Goal: Information Seeking & Learning: Learn about a topic

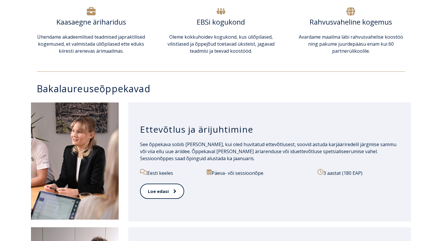
scroll to position [243, 0]
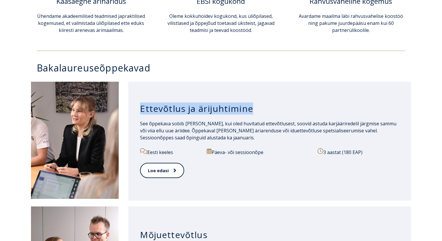
drag, startPoint x: 267, startPoint y: 110, endPoint x: 131, endPoint y: 109, distance: 136.1
click at [131, 109] on div "Ettevõtlus ja ärijuhtimine See õppekava sobib Sulle, kui oled huvitatud ettevõt…" at bounding box center [269, 141] width 283 height 119
copy h3 "Ettevõtlus ja ärijuhtimine"
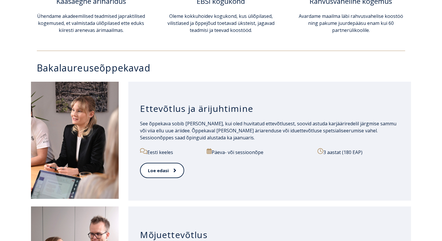
click at [258, 107] on h3 "Ettevõtlus ja ärijuhtimine" at bounding box center [270, 108] width 260 height 11
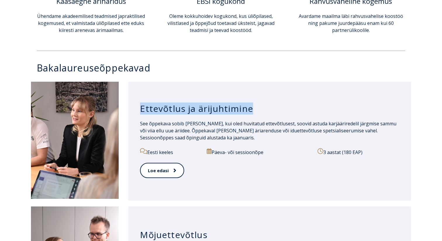
drag, startPoint x: 258, startPoint y: 107, endPoint x: 141, endPoint y: 107, distance: 116.5
click at [141, 107] on h3 "Ettevõtlus ja ärijuhtimine" at bounding box center [270, 108] width 260 height 11
copy div "Ettevõtlus ja ärijuhtimine"
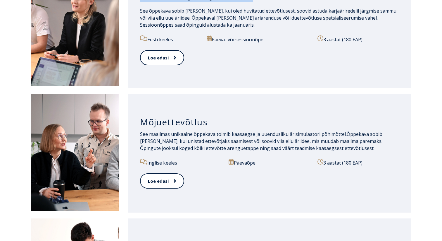
scroll to position [385, 0]
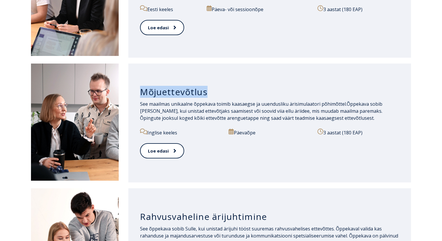
drag, startPoint x: 211, startPoint y: 93, endPoint x: 141, endPoint y: 92, distance: 69.4
click at [141, 92] on h3 "Mõjuettevõtlus" at bounding box center [270, 91] width 260 height 11
copy h3 "Mõjuettevõtlus"
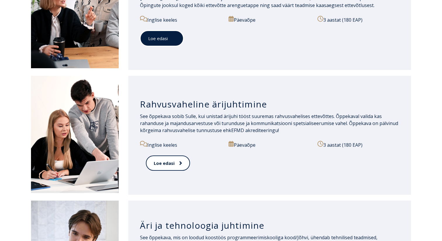
scroll to position [501, 0]
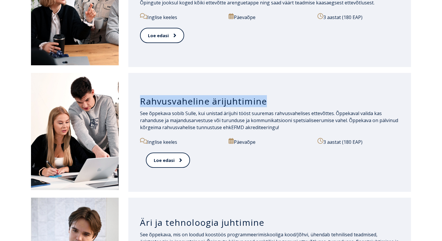
drag, startPoint x: 268, startPoint y: 101, endPoint x: 142, endPoint y: 98, distance: 126.1
click at [142, 99] on h3 "Rahvusvaheline ärijuhtimine" at bounding box center [270, 101] width 260 height 11
copy h3 "Rahvusvaheline ärijuhtimine"
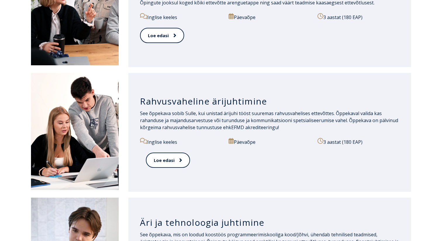
click at [257, 108] on div "Rahvusvaheline ärijuhtimine" at bounding box center [270, 100] width 260 height 20
click at [244, 102] on h3 "Rahvusvaheline ärijuhtimine" at bounding box center [270, 101] width 260 height 11
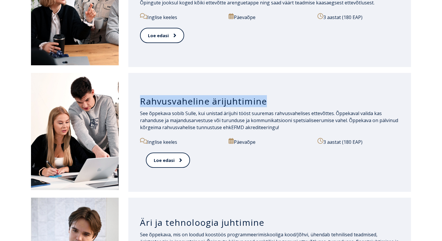
click at [244, 102] on h3 "Rahvusvaheline ärijuhtimine" at bounding box center [270, 101] width 260 height 11
copy div "Rahvusvaheline ärijuhtimine"
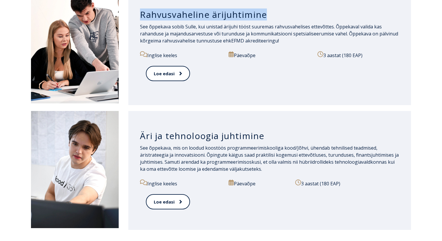
scroll to position [593, 0]
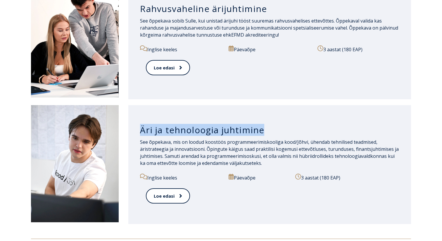
drag, startPoint x: 272, startPoint y: 130, endPoint x: 129, endPoint y: 128, distance: 143.7
click at [129, 128] on div "Äri ja tehnoloogia juhtimine See õppekava, mis on loodud koostöös programmeerim…" at bounding box center [269, 164] width 283 height 119
copy h3 "Äri ja tehnoloogia juhtimine"
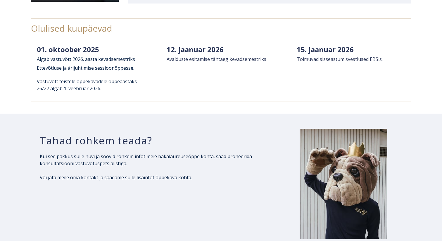
scroll to position [792, 0]
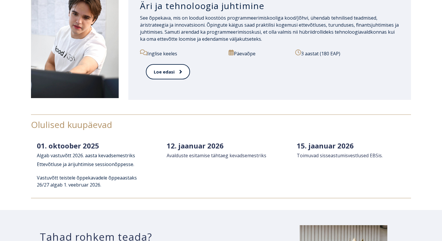
click at [236, 100] on div "Äri ja tehnoloogia juhtimine See õppekava, mis on loodud koostöös programmeerim…" at bounding box center [221, 40] width 442 height 125
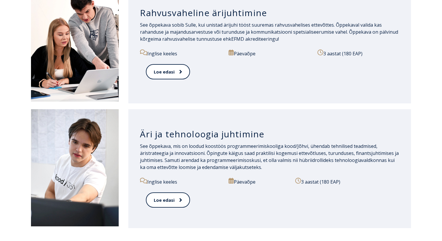
scroll to position [572, 0]
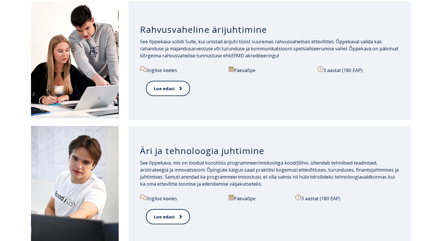
click at [205, 211] on div "Loe edasi" at bounding box center [270, 220] width 248 height 23
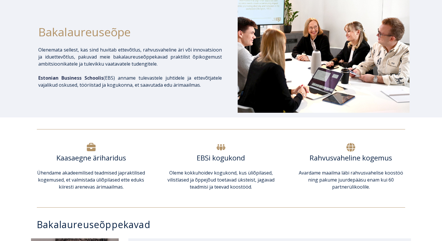
scroll to position [0, 0]
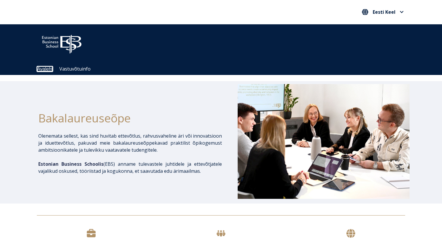
click at [48, 66] on link "Avaleht" at bounding box center [45, 68] width 16 height 5
click at [42, 69] on link "Avaleht" at bounding box center [45, 68] width 16 height 5
click at [48, 70] on link "Avaleht" at bounding box center [45, 68] width 16 height 5
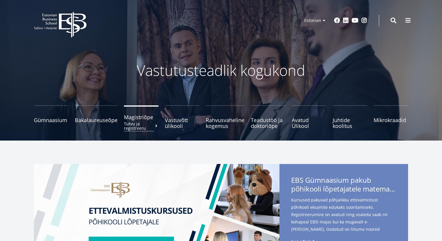
click at [142, 116] on span "Magistriõpe Tutvu ja registreeru" at bounding box center [141, 117] width 35 height 6
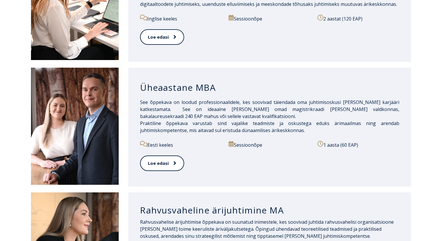
scroll to position [517, 0]
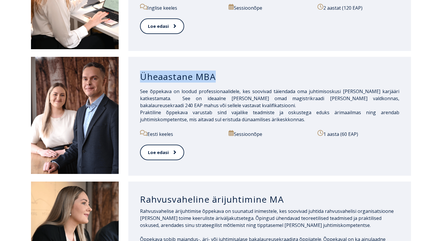
drag, startPoint x: 219, startPoint y: 72, endPoint x: 141, endPoint y: 71, distance: 77.8
click at [141, 71] on h3 "Üheaastane MBA" at bounding box center [270, 76] width 260 height 11
copy h3 "Üheaastane MBA"
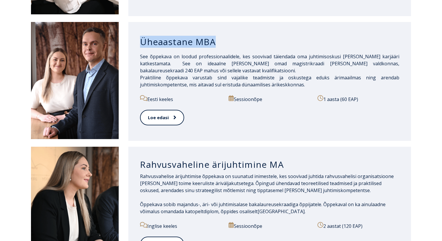
scroll to position [588, 0]
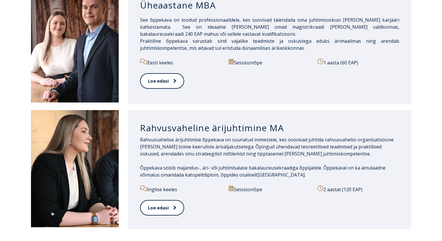
click at [282, 116] on div "Rahvusvaheline ärijuhtimine MA" at bounding box center [270, 126] width 260 height 20
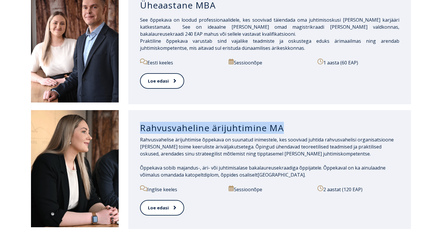
drag, startPoint x: 291, startPoint y: 118, endPoint x: 140, endPoint y: 120, distance: 151.0
click at [140, 122] on h3 "Rahvusvaheline ärijuhtimine MA" at bounding box center [270, 127] width 260 height 11
copy h3 "Rahvusvaheline ärijuhtimine MA"
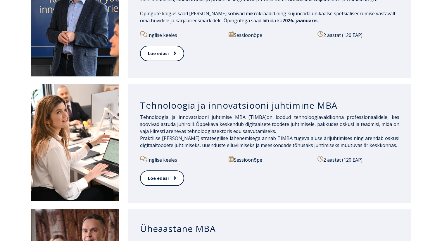
scroll to position [363, 0]
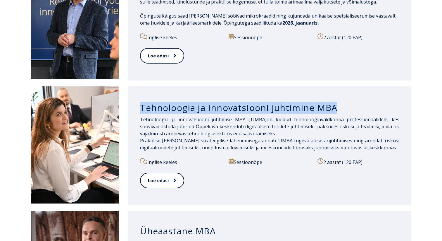
drag, startPoint x: 338, startPoint y: 96, endPoint x: 141, endPoint y: 101, distance: 197.0
click at [141, 102] on h3 "Tehnoloogia ja innovatsiooni juhtimine MBA" at bounding box center [270, 107] width 260 height 11
copy h3 "Tehnoloogia ja innovatsiooni juhtimine MBA"
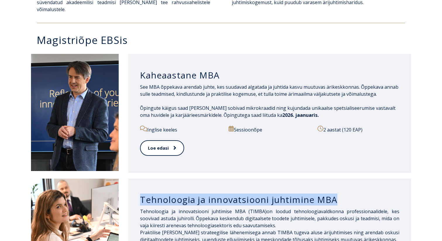
scroll to position [267, 0]
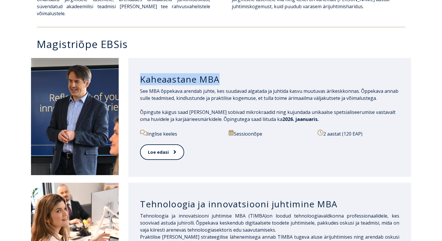
drag, startPoint x: 229, startPoint y: 72, endPoint x: 140, endPoint y: 71, distance: 89.0
click at [140, 74] on h3 "Kaheaastane MBA" at bounding box center [270, 79] width 260 height 11
copy h3 "Kaheaastane MBA"
click at [189, 74] on h3 "Kaheaastane MBA" at bounding box center [270, 79] width 260 height 11
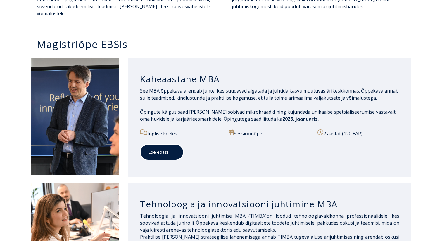
click at [172, 149] on span at bounding box center [172, 152] width 8 height 6
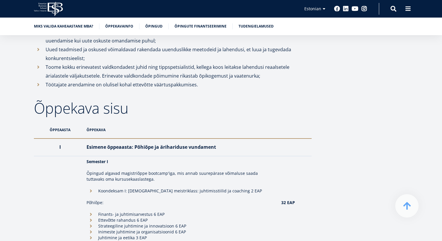
scroll to position [390, 0]
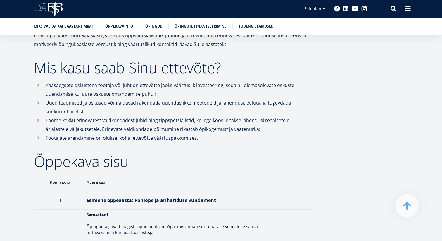
click at [76, 169] on h2 "Õppekava sisu" at bounding box center [173, 161] width 278 height 15
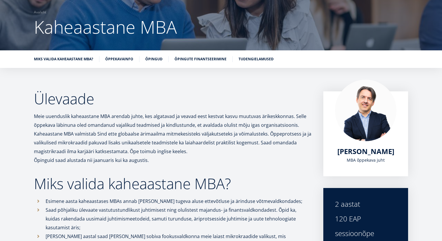
scroll to position [0, 0]
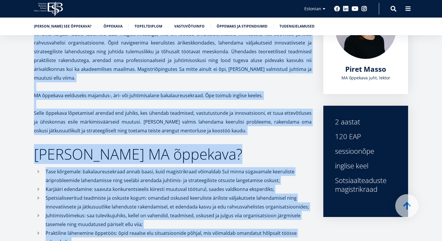
scroll to position [163, 0]
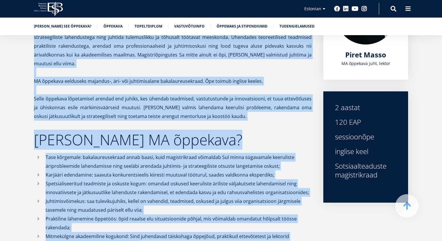
drag, startPoint x: 32, startPoint y: 74, endPoint x: 232, endPoint y: 228, distance: 252.1
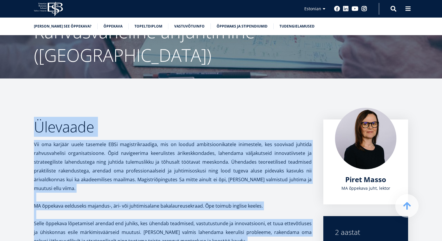
scroll to position [0, 0]
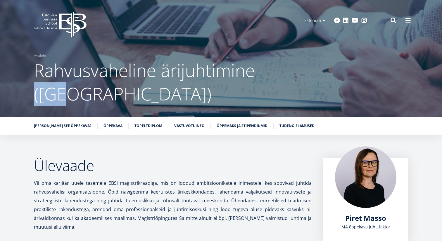
drag, startPoint x: 303, startPoint y: 74, endPoint x: 258, endPoint y: 73, distance: 44.8
click at [258, 73] on h1 "Rahvusvaheline ärijuhtimine (MA)" at bounding box center [221, 82] width 375 height 47
copy span "(MA)"
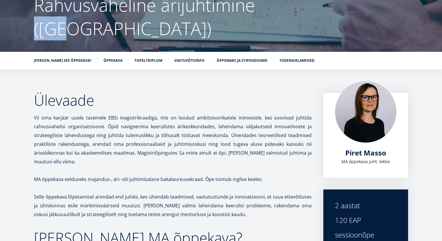
scroll to position [66, 0]
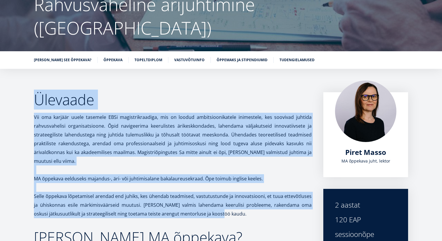
drag, startPoint x: 35, startPoint y: 75, endPoint x: 256, endPoint y: 190, distance: 248.9
copy div "Ülevaade Vii oma karjäär uuele tasemele EBSi magistrikraadiga, mis on loodud am…"
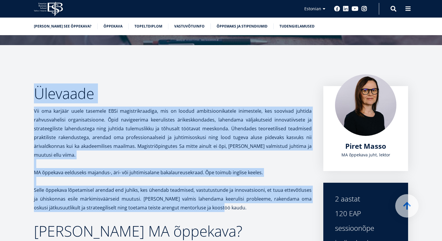
scroll to position [0, 0]
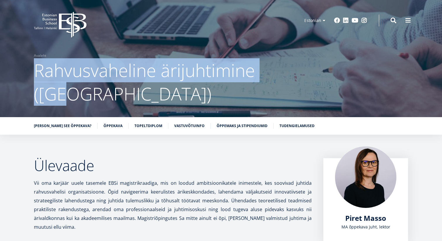
drag, startPoint x: 35, startPoint y: 71, endPoint x: 364, endPoint y: 70, distance: 328.3
click at [364, 70] on h1 "Rahvusvaheline ärijuhtimine (MA)" at bounding box center [221, 82] width 375 height 47
copy span "Rahvusvaheline ärijuhtimine (MA)"
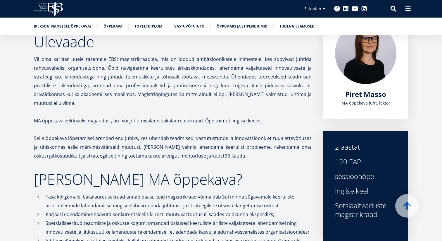
scroll to position [125, 0]
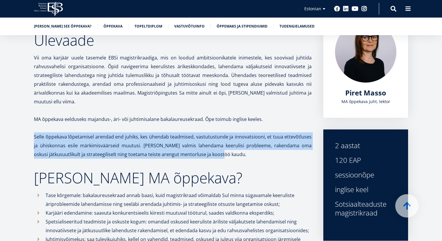
drag, startPoint x: 240, startPoint y: 135, endPoint x: 37, endPoint y: 113, distance: 204.3
click at [36, 132] on p "Selle õppekava lõpetamisel arendad end juhiks, kes ühendab teadmised, vastutust…" at bounding box center [173, 145] width 278 height 26
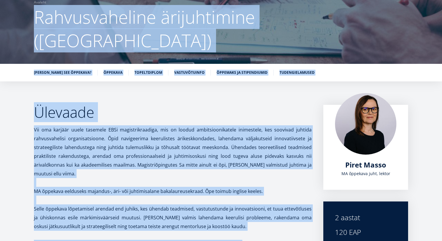
scroll to position [0, 0]
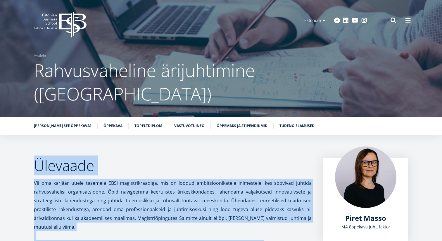
drag, startPoint x: 169, startPoint y: 108, endPoint x: 30, endPoint y: 140, distance: 142.7
copy div "Ülevaade Vii oma karjäär uuele tasemele EBSi magistrikraadiga, mis on loodud am…"
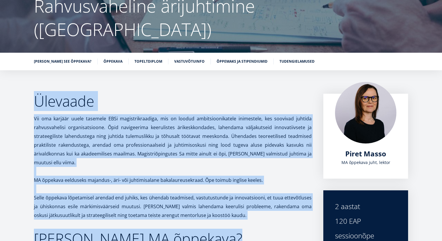
scroll to position [69, 0]
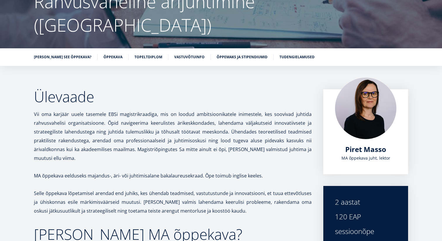
click at [208, 189] on p "Selle õppekava lõpetamisel arendad end juhiks, kes ühendab teadmised, vastutust…" at bounding box center [173, 202] width 278 height 26
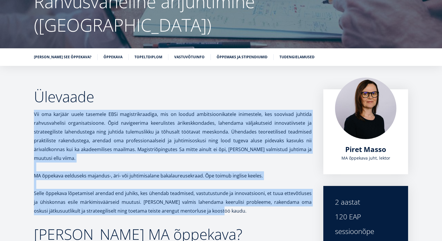
drag, startPoint x: 246, startPoint y: 185, endPoint x: 31, endPoint y: 87, distance: 236.0
copy div "Vii oma karjäär uuele tasemele EBSi magistrikraadiga, mis on loodud ambitsiooni…"
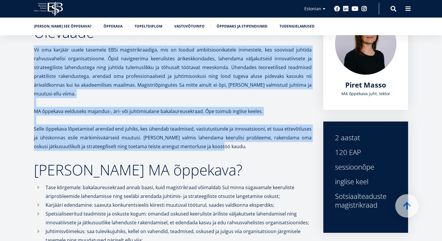
scroll to position [148, 0]
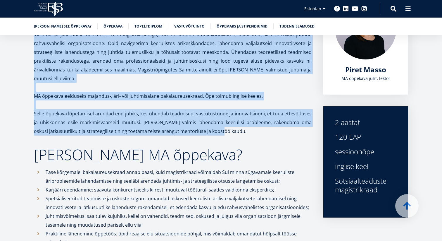
drag, startPoint x: 394, startPoint y: 164, endPoint x: 329, endPoint y: 97, distance: 93.1
click at [329, 106] on div "2 aastat 120 EAP sessioonõpe inglise keel Sotsiaalteaduste magistrikraad" at bounding box center [366, 161] width 85 height 111
copy div "2 aastat 120 EAP sessioonõpe inglise keel Sotsiaalteaduste magistrikraad"
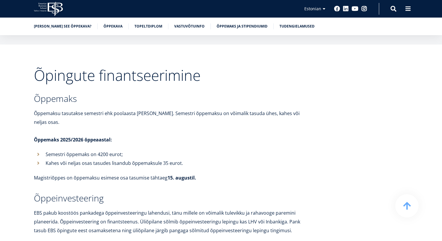
scroll to position [1939, 0]
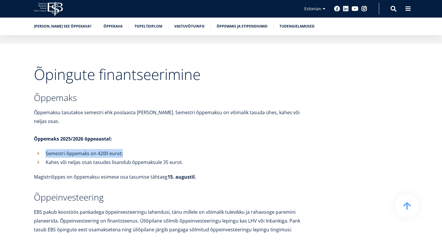
drag, startPoint x: 157, startPoint y: 109, endPoint x: 38, endPoint y: 105, distance: 119.4
copy p "Semestri õppemaks on 4200 eurot;"
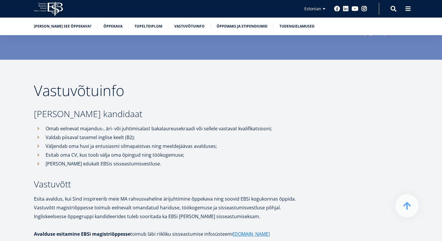
scroll to position [1496, 0]
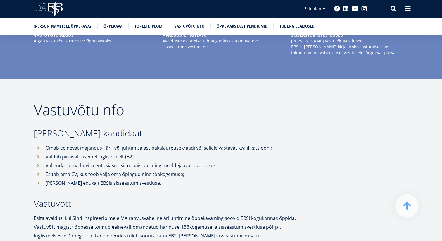
drag, startPoint x: 36, startPoint y: 74, endPoint x: 226, endPoint y: 200, distance: 227.8
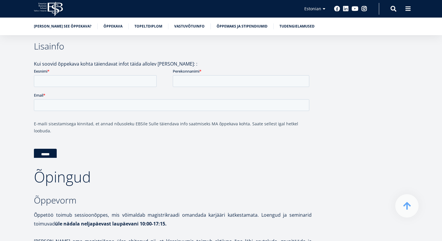
scroll to position [890, 0]
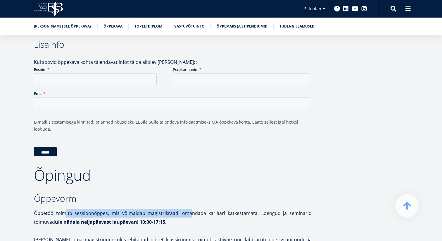
drag, startPoint x: 188, startPoint y: 192, endPoint x: 69, endPoint y: 190, distance: 118.5
click at [66, 209] on p "Õppetöö toimub sessioonõppes, mis võimaldab magistrikraadi omandada karjääri ka…" at bounding box center [173, 218] width 278 height 18
drag, startPoint x: 181, startPoint y: 196, endPoint x: 31, endPoint y: 186, distance: 150.5
copy p "Õppetöö toimub sessioonõppes, mis võimaldab magistrikraadi omandada karjääri ka…"
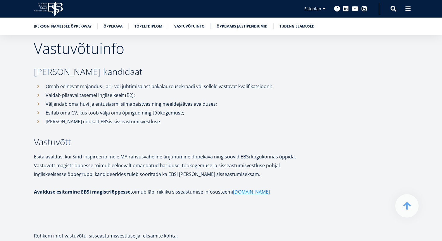
scroll to position [1559, 0]
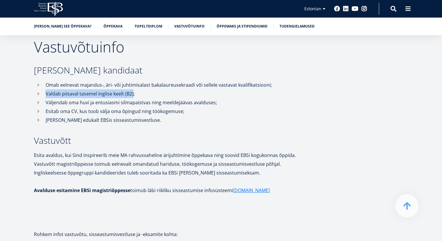
drag, startPoint x: 132, startPoint y: 62, endPoint x: 46, endPoint y: 64, distance: 86.6
click at [46, 89] on p "Valdab piisaval tasemel inglise keelt (B2);" at bounding box center [179, 93] width 266 height 9
copy p "Valdab piisaval tasemel inglise keelt (B2)"
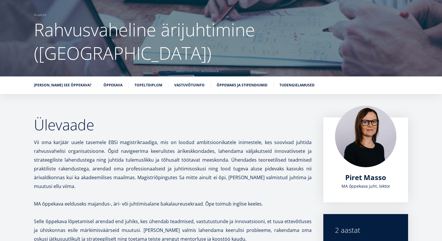
scroll to position [44, 0]
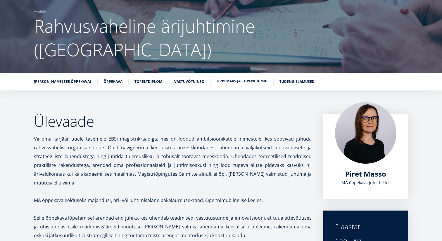
click at [221, 79] on li "Õppemaks ja stipendiumid" at bounding box center [245, 82] width 57 height 6
click at [217, 78] on link "Õppemaks ja stipendiumid" at bounding box center [242, 81] width 51 height 6
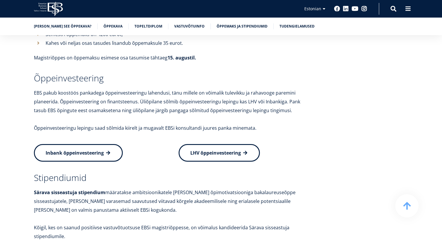
scroll to position [2060, 0]
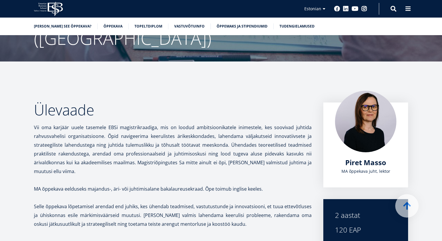
scroll to position [56, 0]
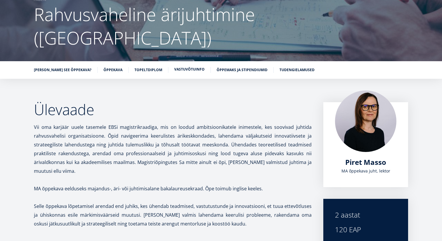
click at [186, 66] on link "Vastuvõtuinfo" at bounding box center [189, 69] width 30 height 6
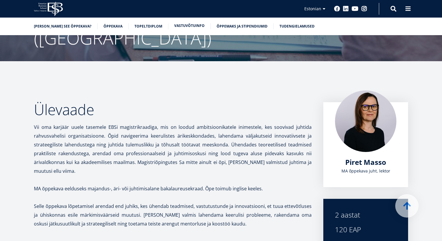
scroll to position [1506, 0]
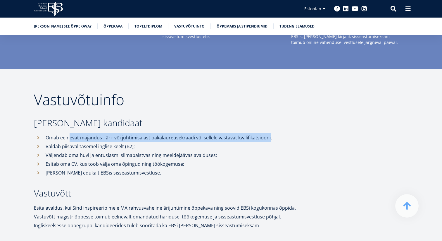
drag, startPoint x: 269, startPoint y: 106, endPoint x: 68, endPoint y: 99, distance: 201.1
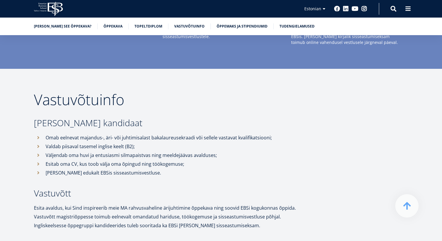
click at [47, 133] on p "Omab eelnevat majandus-, äri- või juhtimisalast bakalaureusekraadi või sellele …" at bounding box center [179, 137] width 266 height 9
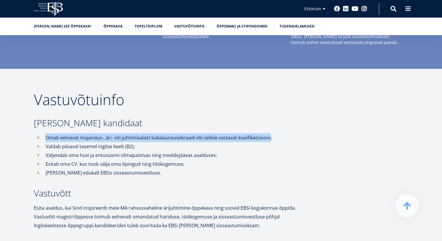
drag, startPoint x: 45, startPoint y: 104, endPoint x: 270, endPoint y: 104, distance: 224.4
click at [270, 133] on li "Omab eelnevat majandus-, äri- või juhtimisalast bakalaureusekraadi või sellele …" at bounding box center [173, 137] width 278 height 9
copy p "Omab eelnevat majandus-, äri- või juhtimisalast bakalaureusekraadi või sellele …"
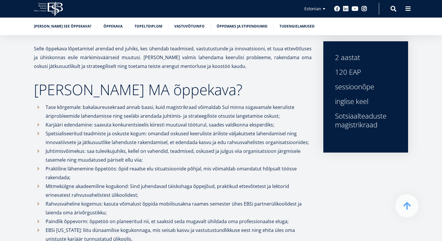
scroll to position [214, 0]
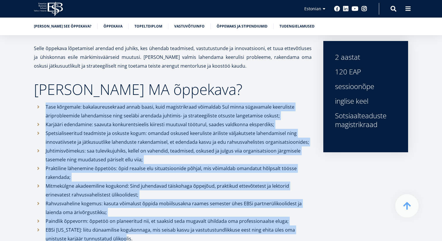
drag, startPoint x: 119, startPoint y: 216, endPoint x: 38, endPoint y: 86, distance: 152.7
click at [38, 102] on ul "Tase kõrgemale: bakalaureusekraad annab baasi, kuid magistrikraad võimaldab Sul…" at bounding box center [173, 172] width 278 height 140
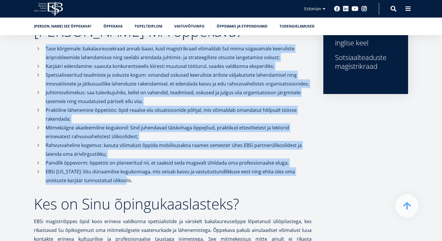
scroll to position [269, 0]
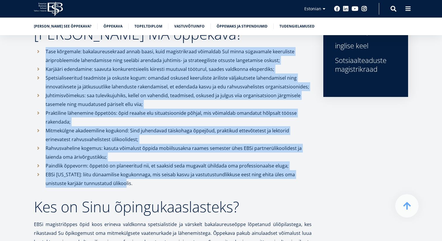
click at [121, 170] on p "EBSi maine: liitu dünaamilise kogukonnaga, mis seisab kasvu ja vastutustundlikk…" at bounding box center [179, 179] width 266 height 18
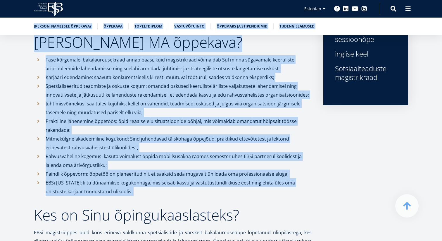
drag, startPoint x: 121, startPoint y: 162, endPoint x: 49, endPoint y: 4, distance: 173.8
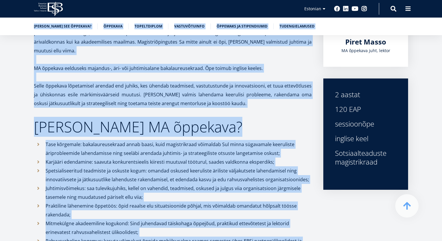
scroll to position [160, 0]
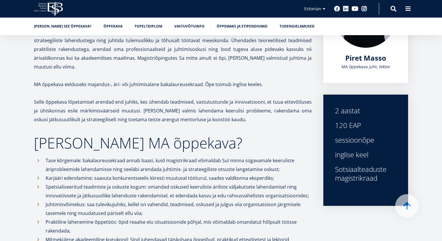
click at [66, 135] on h2 "Miks valida MA õppekava?" at bounding box center [173, 142] width 278 height 15
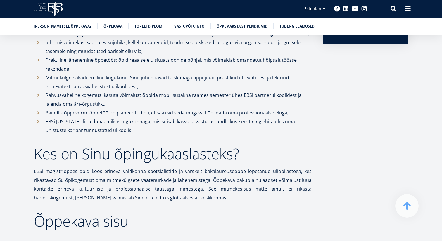
scroll to position [328, 0]
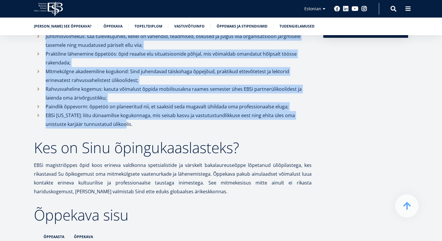
drag, startPoint x: 27, startPoint y: 80, endPoint x: 148, endPoint y: 104, distance: 124.0
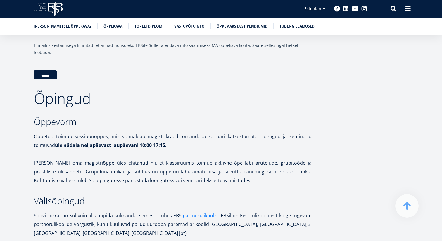
scroll to position [974, 0]
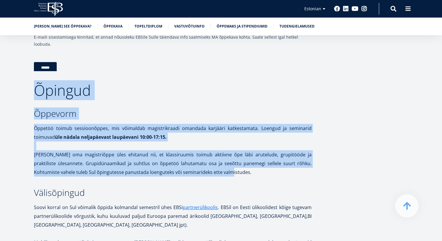
drag, startPoint x: 35, startPoint y: 71, endPoint x: 223, endPoint y: 149, distance: 204.4
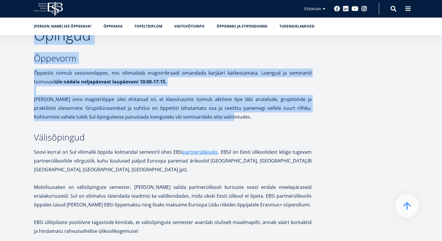
scroll to position [1034, 0]
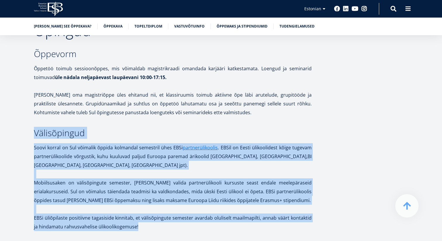
drag, startPoint x: 34, startPoint y: 110, endPoint x: 135, endPoint y: 201, distance: 136.3
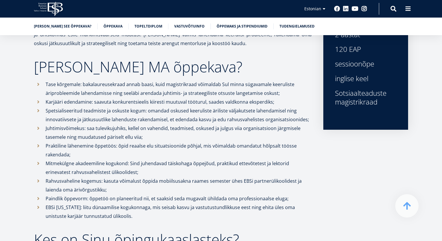
scroll to position [237, 0]
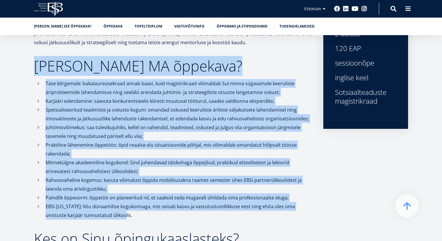
drag, startPoint x: 128, startPoint y: 191, endPoint x: 32, endPoint y: 42, distance: 177.7
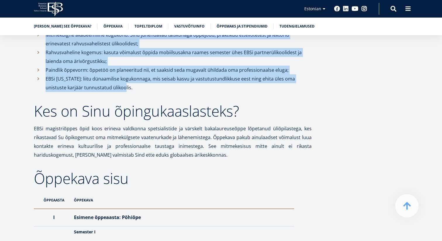
scroll to position [365, 0]
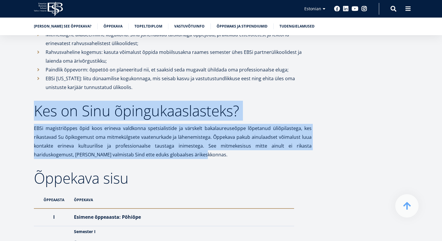
drag, startPoint x: 170, startPoint y: 130, endPoint x: 23, endPoint y: 87, distance: 153.3
click at [138, 124] on p "EBSi magistriõppes õpid koos erineva valdkonna spetsialistide ja värskelt bakal…" at bounding box center [173, 141] width 278 height 35
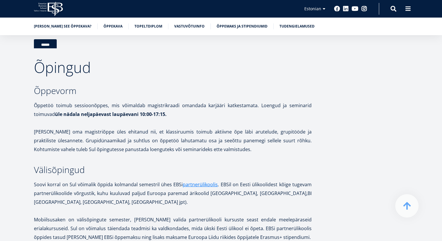
scroll to position [958, 0]
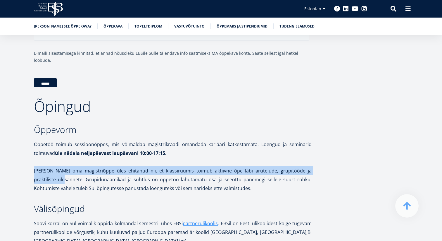
drag, startPoint x: 29, startPoint y: 145, endPoint x: 59, endPoint y: 158, distance: 32.5
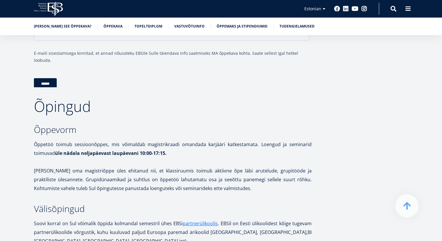
click at [119, 166] on p "Oleme oma magistriõppe üles ehitanud nii, et klassiruumis toimub aktiivne õpe l…" at bounding box center [173, 179] width 278 height 26
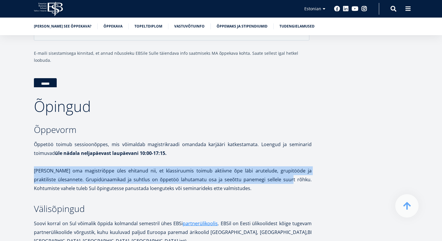
drag, startPoint x: 286, startPoint y: 155, endPoint x: 31, endPoint y: 145, distance: 254.5
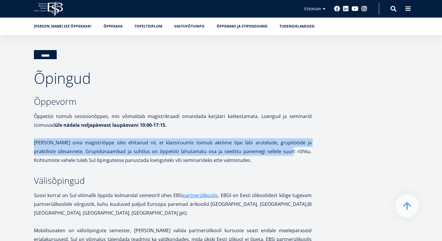
scroll to position [987, 0]
click at [189, 138] on p "Oleme oma magistriõppe üles ehitanud nii, et klassiruumis toimub aktiivne õpe l…" at bounding box center [173, 151] width 278 height 26
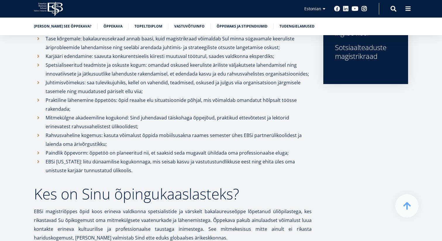
scroll to position [212, 0]
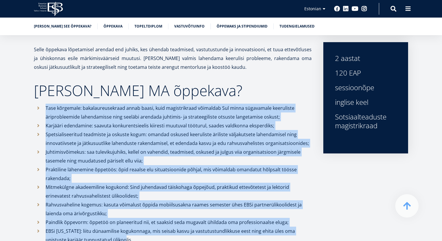
drag, startPoint x: 130, startPoint y: 219, endPoint x: 21, endPoint y: 79, distance: 176.9
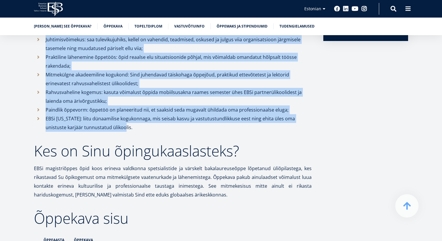
scroll to position [327, 0]
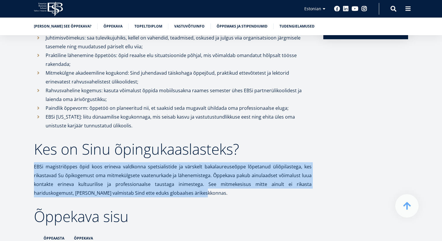
drag, startPoint x: 170, startPoint y: 169, endPoint x: 27, endPoint y: 138, distance: 146.5
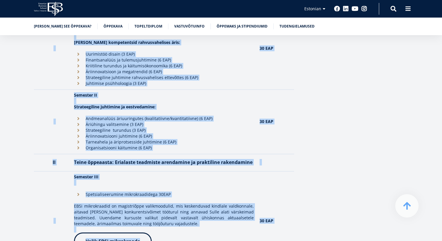
scroll to position [616, 0]
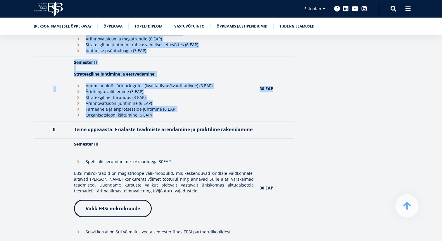
drag, startPoint x: 35, startPoint y: 40, endPoint x: 260, endPoint y: 88, distance: 229.9
click at [260, 88] on div "Ülevaade Vii oma karjäär uuele tasemele EBSi magistrikraadiga, mis on loodud am…" at bounding box center [173, 179] width 278 height 1274
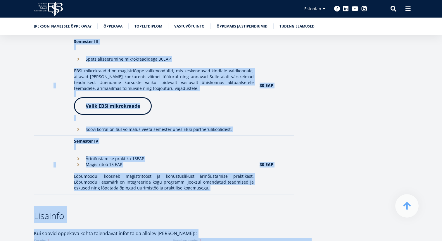
scroll to position [755, 0]
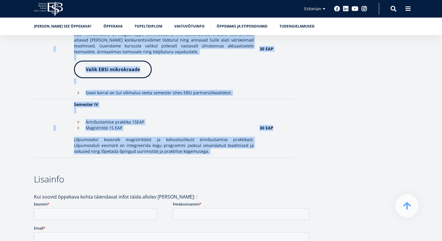
drag, startPoint x: 51, startPoint y: 107, endPoint x: 278, endPoint y: 143, distance: 229.9
click at [278, 143] on div "Ülevaade Vii oma karjäär uuele tasemele EBSi magistrikraadiga, mis on loodud am…" at bounding box center [173, 40] width 278 height 1274
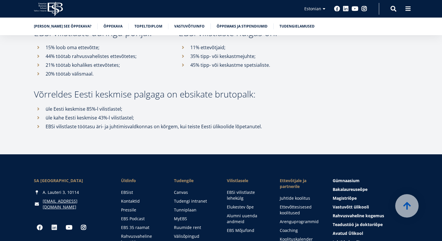
scroll to position [2839, 0]
